Goal: Check status

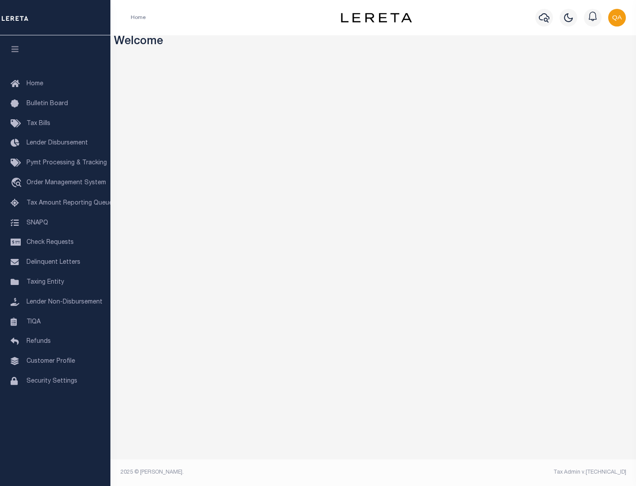
click at [55, 242] on span "Check Requests" at bounding box center [49, 242] width 47 height 6
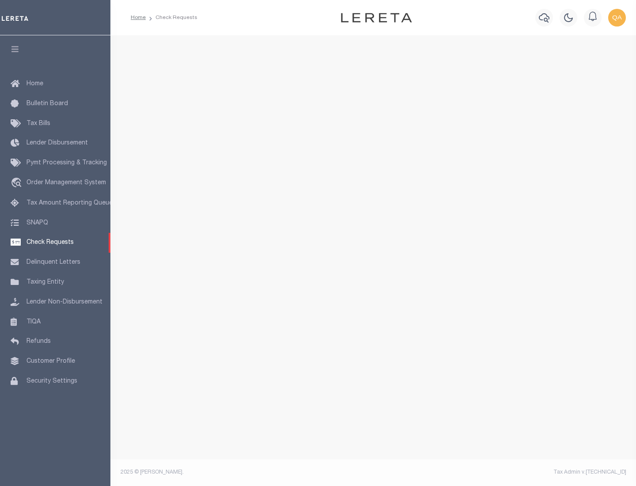
select select "50"
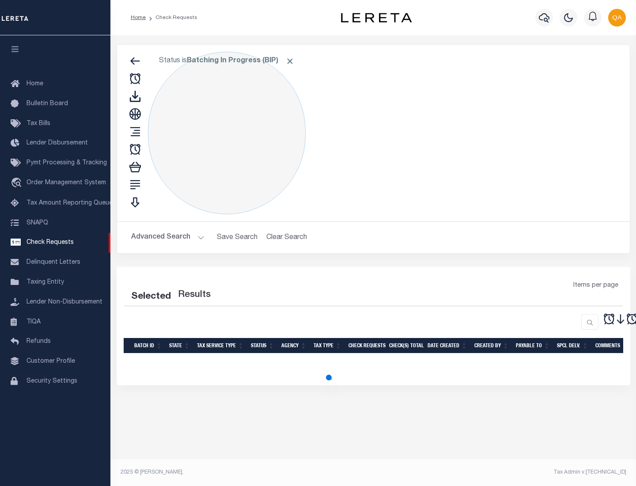
select select "50"
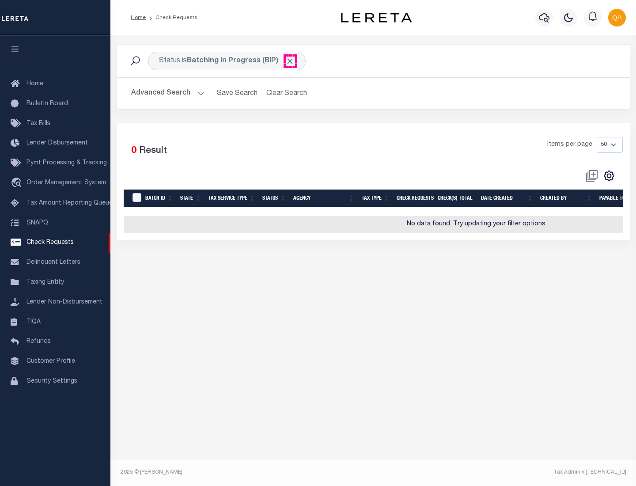
click at [290, 61] on span "Click to Remove" at bounding box center [289, 61] width 9 height 9
